Goal: Information Seeking & Learning: Learn about a topic

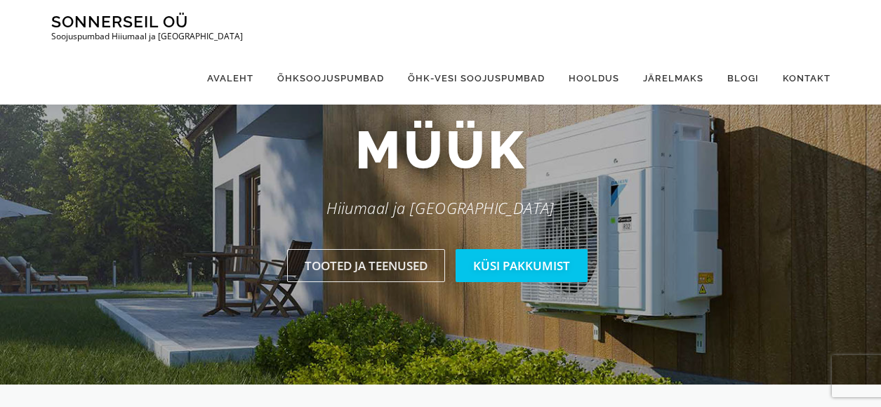
scroll to position [140, 0]
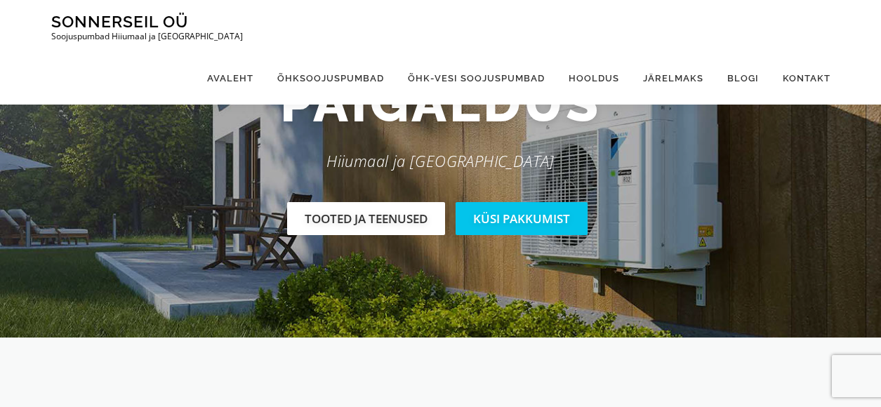
click at [355, 216] on link "Tooted ja teenused" at bounding box center [366, 218] width 158 height 33
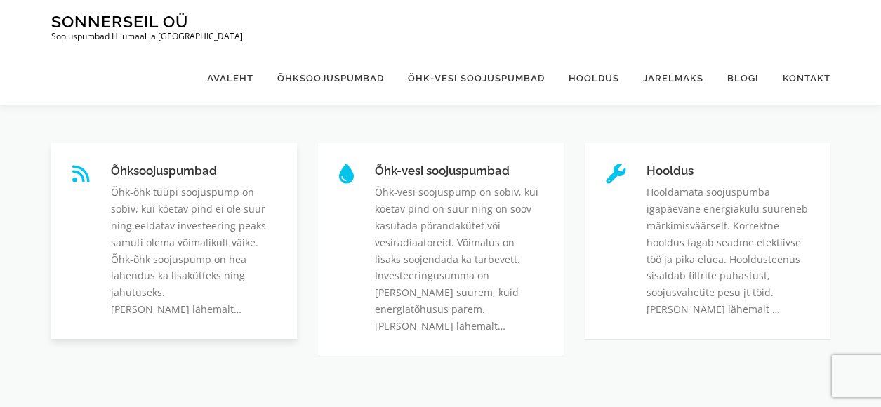
scroll to position [426, 0]
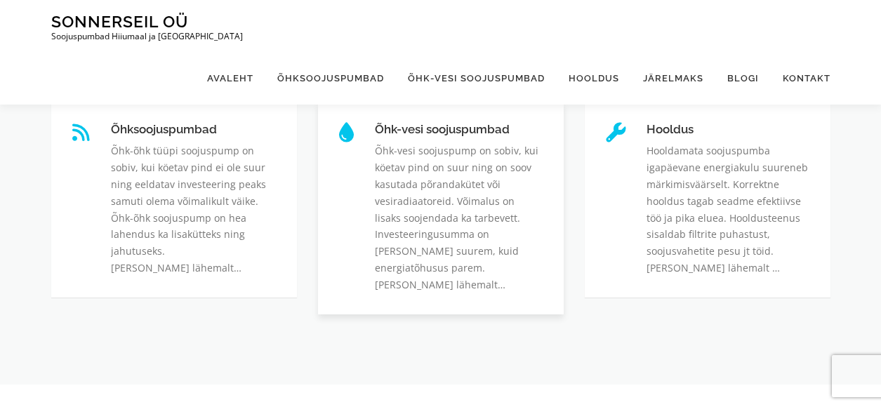
click at [375, 123] on link "Õhk-vesi soojuspumbad" at bounding box center [375, 123] width 0 height 0
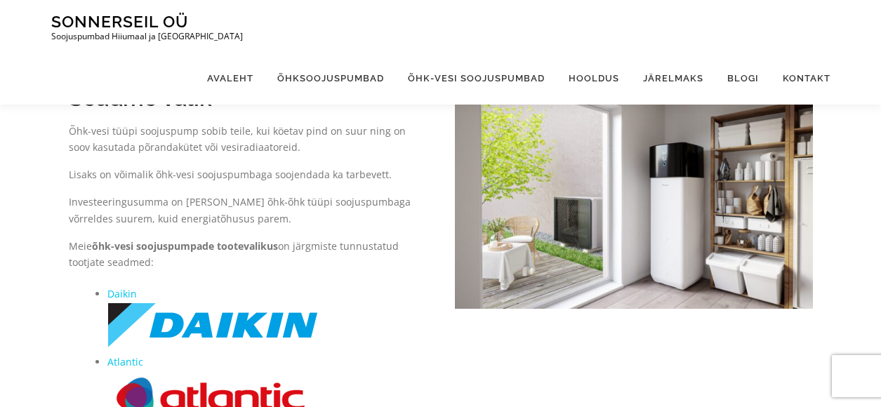
scroll to position [213, 0]
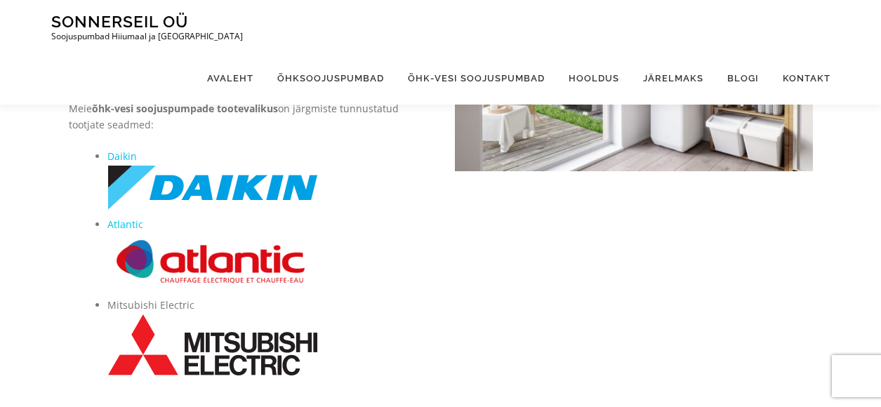
click at [251, 192] on img at bounding box center [212, 188] width 211 height 46
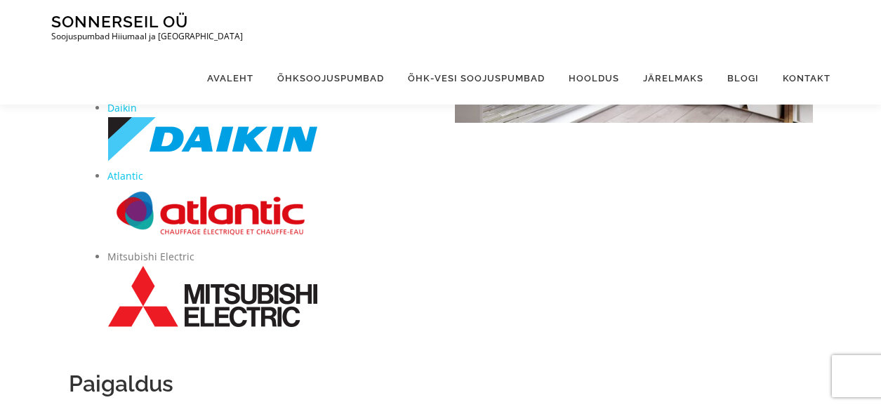
scroll to position [353, 0]
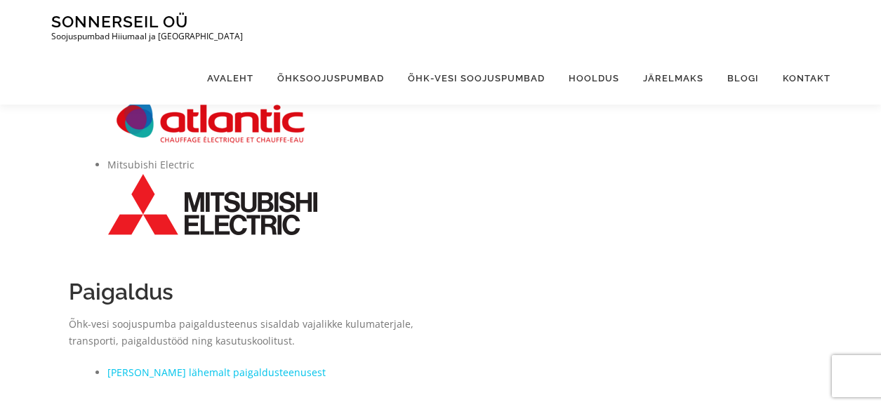
click at [246, 122] on img at bounding box center [212, 122] width 211 height 58
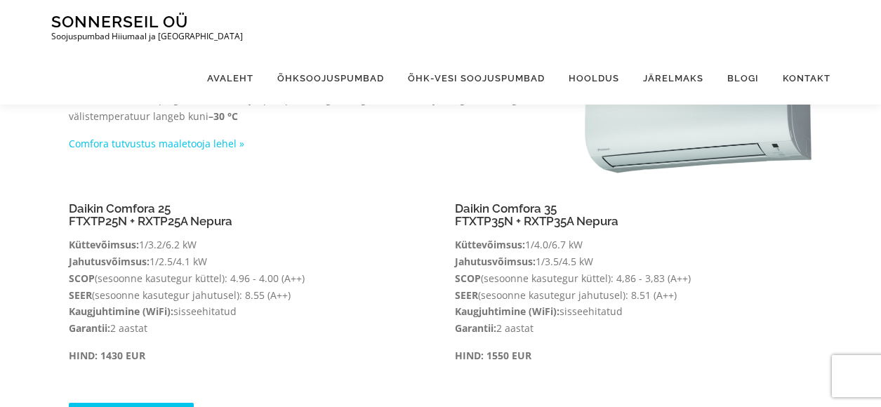
scroll to position [140, 0]
